Goal: Task Accomplishment & Management: Manage account settings

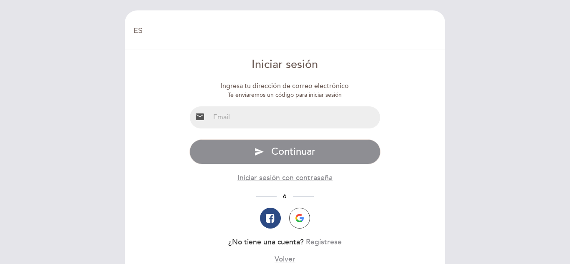
select select "es"
click at [264, 118] on input "email" at bounding box center [295, 117] width 171 height 22
type input "[EMAIL_ADDRESS][DOMAIN_NAME]"
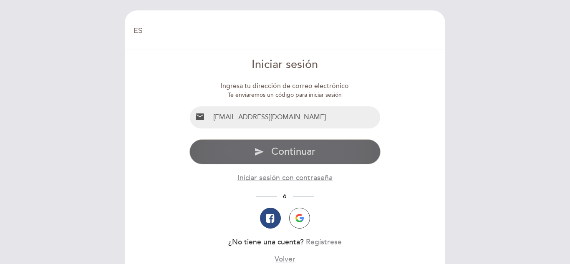
click at [292, 153] on span "Continuar" at bounding box center [293, 152] width 44 height 12
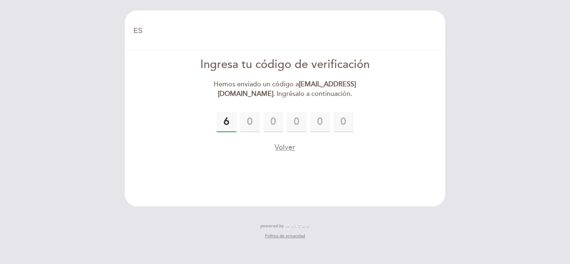
type input "6"
type input "5"
type input "4"
type input "5"
type input "2"
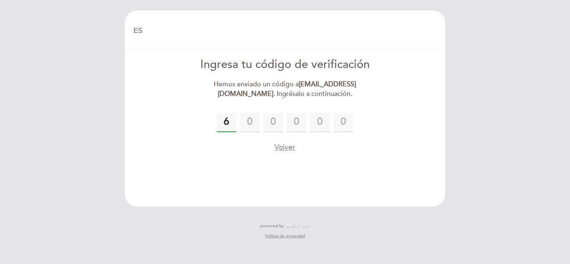
type input "6"
type input "0"
type input "5"
type input "4"
type input "5"
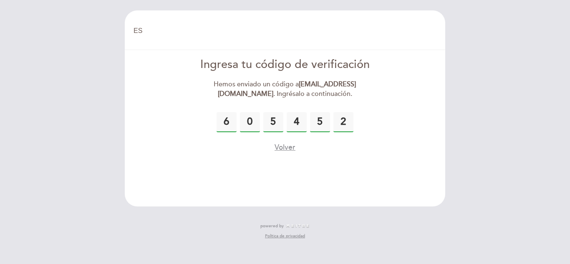
type input "2"
